Goal: Information Seeking & Learning: Check status

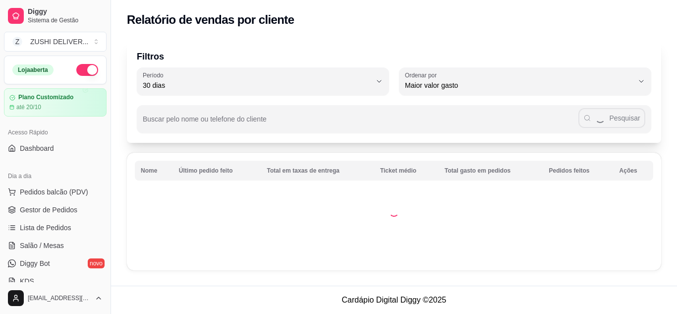
select select "30"
select select "HIGHEST_TOTAL_SPENT_WITH_ORDERS"
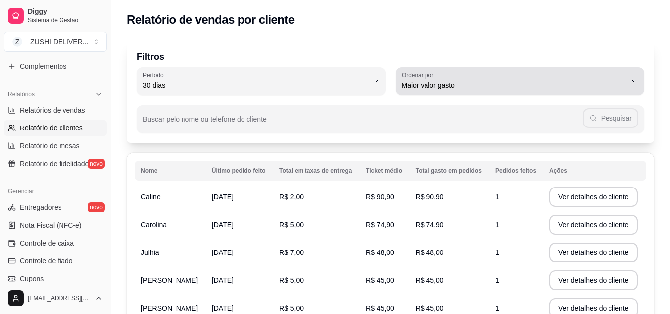
click at [480, 82] on span "Maior valor gasto" at bounding box center [514, 85] width 225 height 10
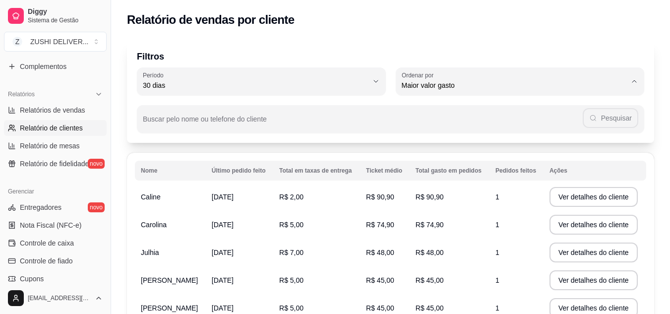
click at [446, 162] on span "Último pedido feito" at bounding box center [515, 157] width 214 height 9
type input "LAST_ORDER_MADE_AT"
select select "LAST_ORDER_MADE_AT"
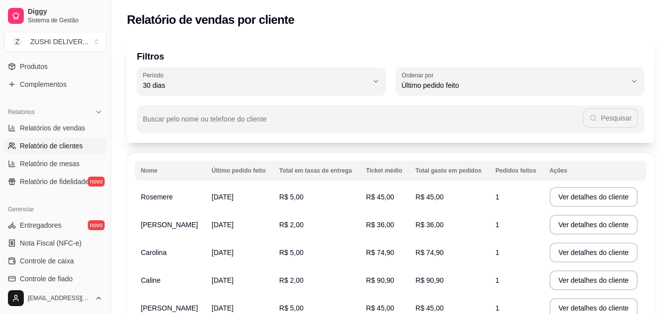
scroll to position [260, 0]
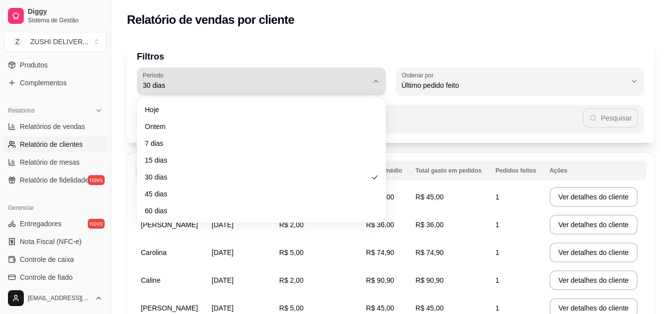
click at [274, 84] on span "30 dias" at bounding box center [255, 85] width 225 height 10
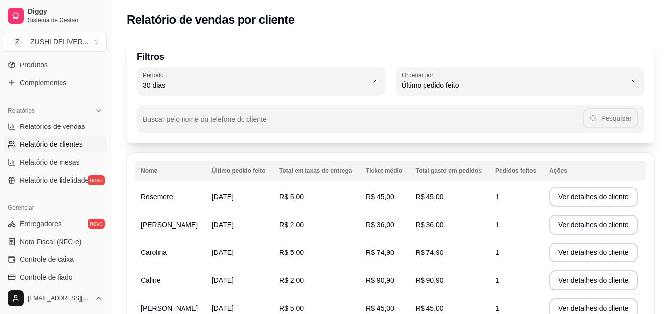
click at [158, 146] on span "7 dias" at bounding box center [256, 141] width 214 height 9
type input "7"
select select "7"
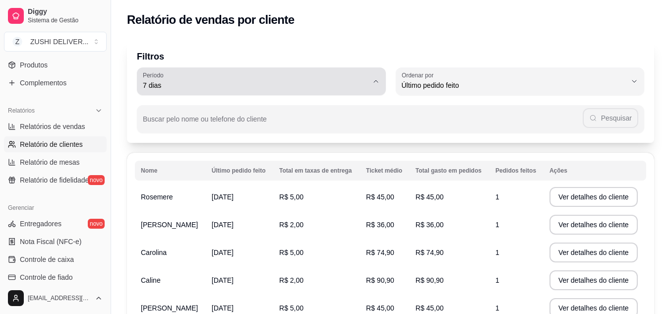
click at [370, 85] on button "Período 7 dias" at bounding box center [261, 81] width 249 height 28
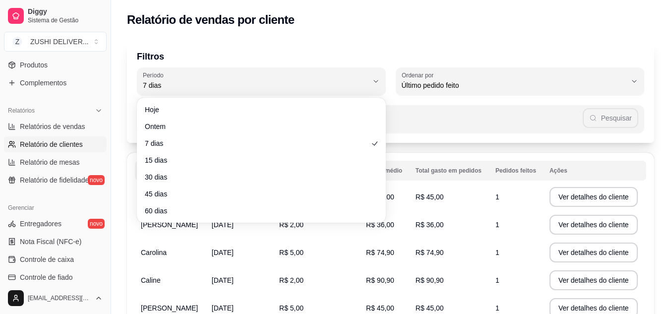
click at [344, 30] on div "Relatório de vendas por cliente" at bounding box center [390, 17] width 559 height 34
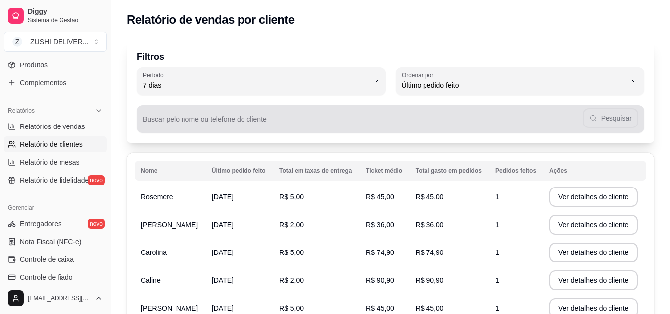
click at [589, 120] on div "Pesquisar" at bounding box center [390, 119] width 495 height 20
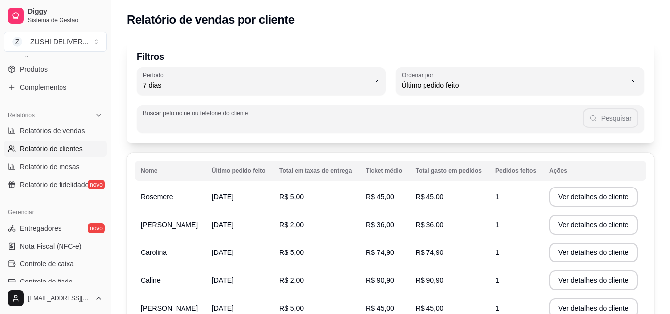
scroll to position [251, 0]
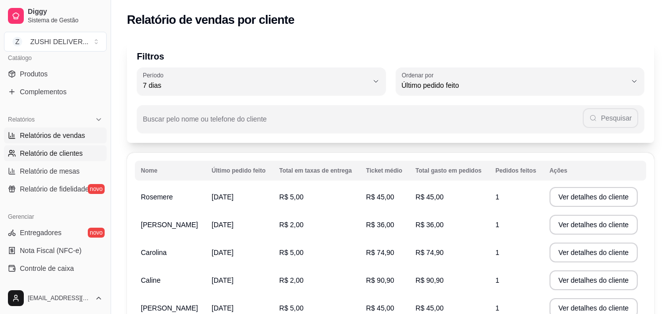
click at [59, 133] on span "Relatórios de vendas" at bounding box center [52, 135] width 65 height 10
select select "ALL"
select select "0"
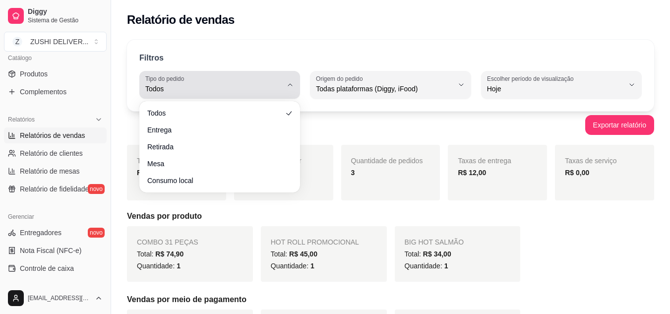
click at [275, 88] on span "Todos" at bounding box center [213, 89] width 137 height 10
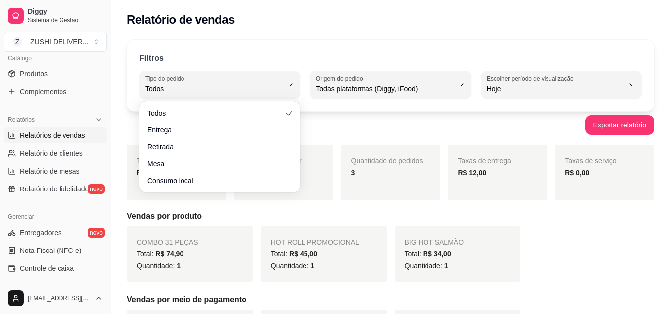
click at [324, 47] on div "Filtros ALL Tipo do pedido Todos Entrega Retirada Mesa Consumo local Tipo do pe…" at bounding box center [390, 75] width 527 height 71
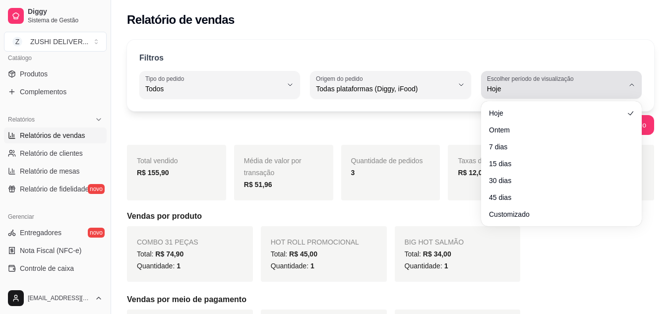
click at [553, 75] on label "Escolher período de visualização" at bounding box center [532, 78] width 90 height 8
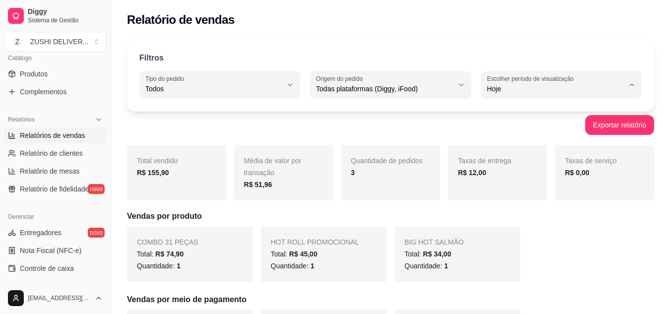
click at [510, 150] on span "7 dias" at bounding box center [555, 144] width 129 height 9
type input "7"
select select "7"
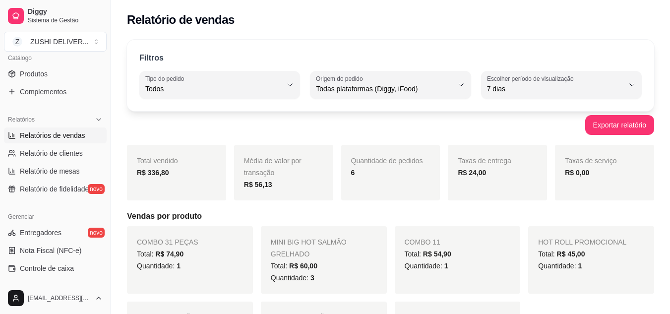
drag, startPoint x: 669, startPoint y: 66, endPoint x: 677, endPoint y: 56, distance: 13.1
click at [670, 56] on html "Diggy Sistema de Gestão Z ZUSHI DELIVER ... Loja aberta Plano Customizado até 2…" at bounding box center [335, 157] width 670 height 314
click at [623, 49] on div "Filtros ALL Tipo do pedido Todos Entrega Retirada Mesa Consumo local Tipo do pe…" at bounding box center [390, 75] width 527 height 71
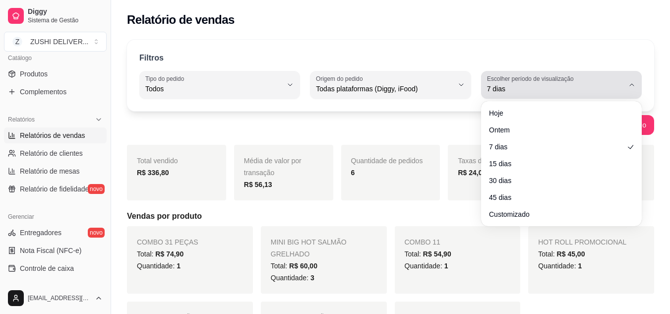
click at [543, 85] on span "7 dias" at bounding box center [555, 89] width 137 height 10
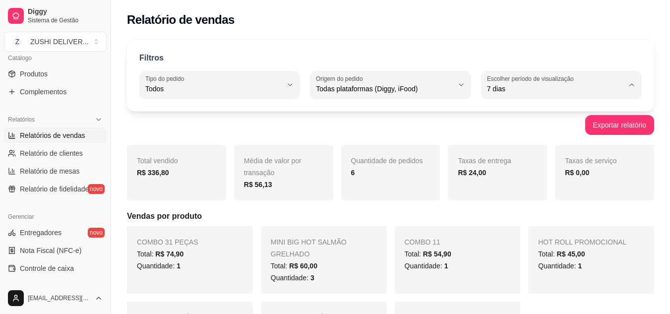
click at [504, 198] on span "45 dias" at bounding box center [555, 193] width 129 height 9
type input "45"
select select "45"
